Goal: Transaction & Acquisition: Purchase product/service

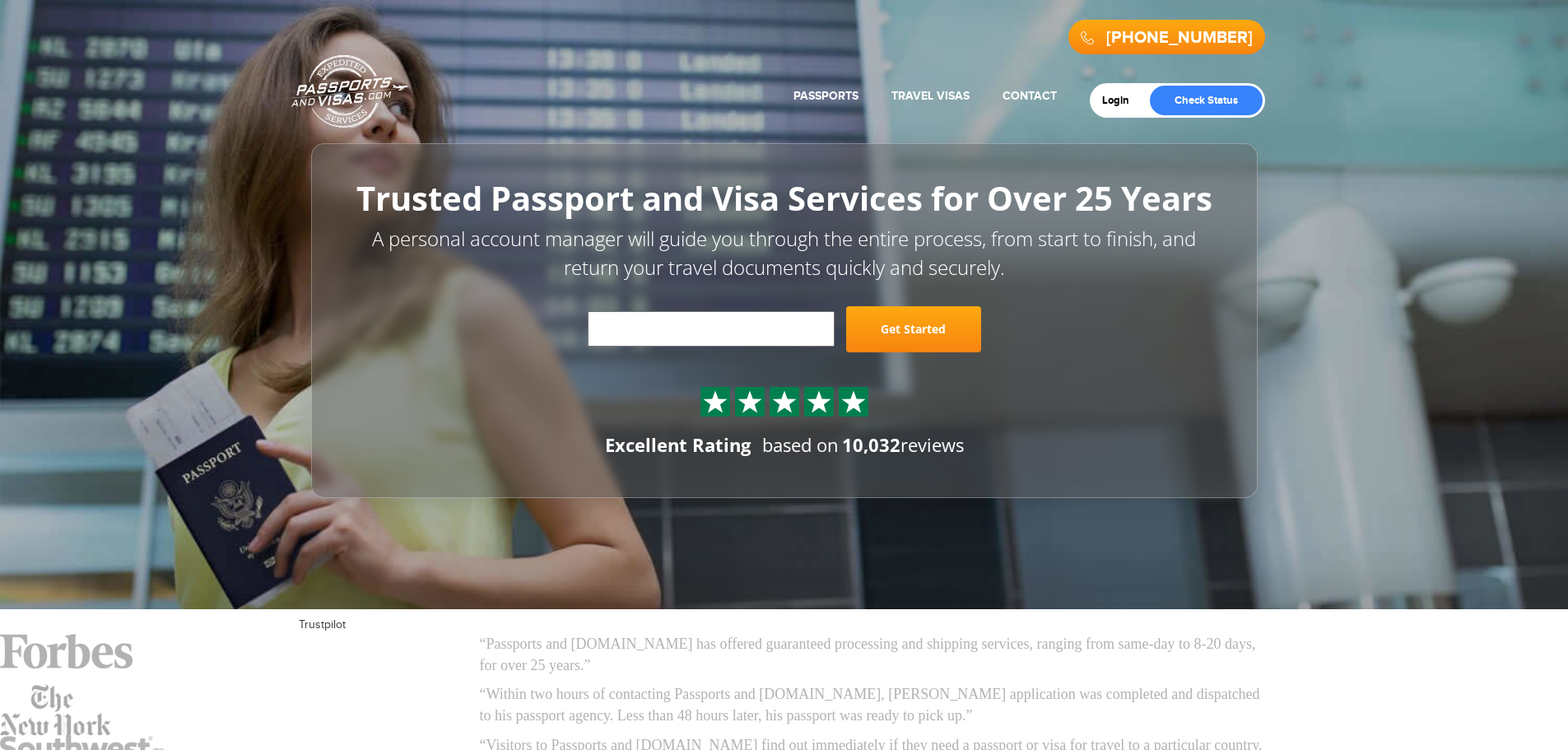
click at [895, 317] on link "Get Started" at bounding box center [913, 330] width 135 height 46
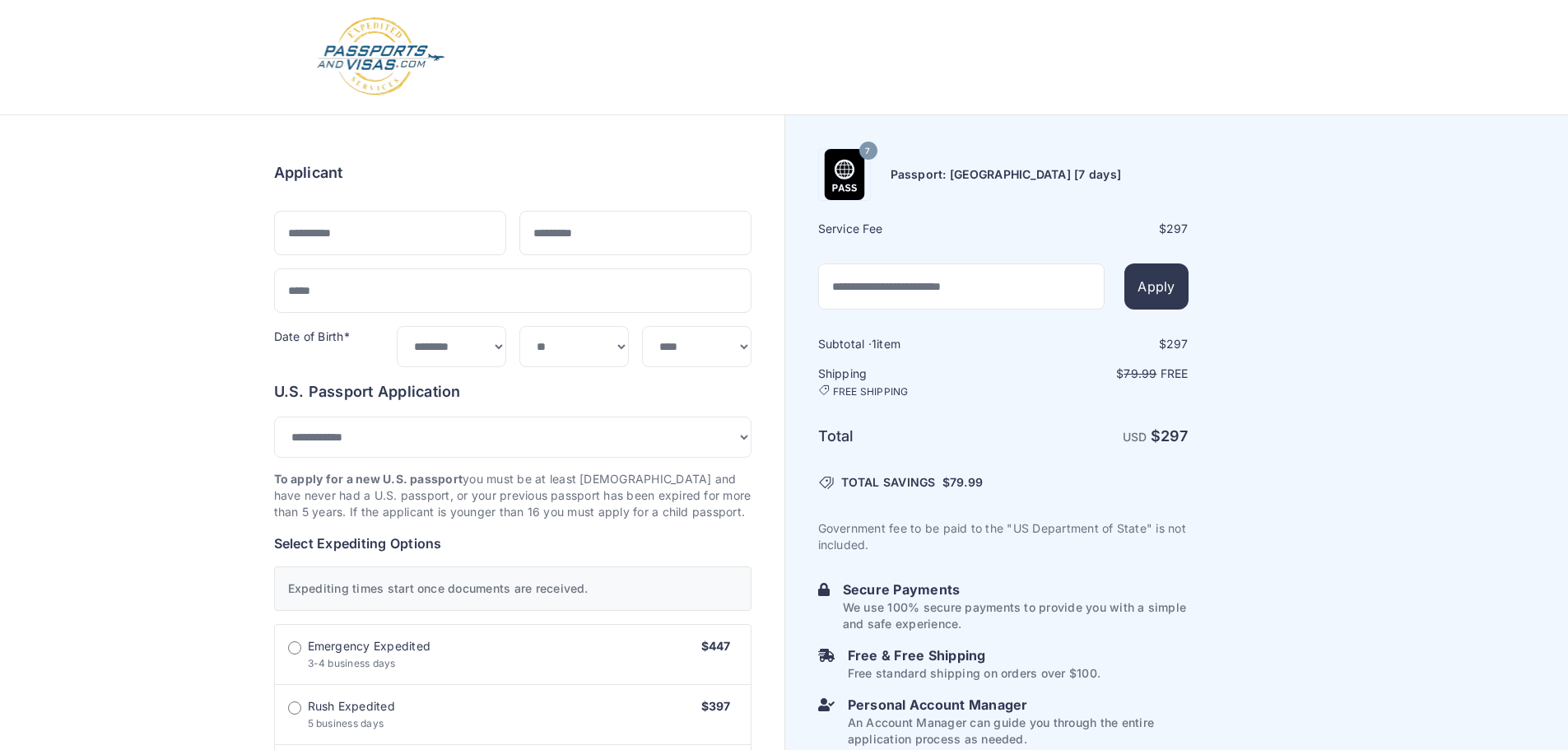
select select "***"
